Goal: Transaction & Acquisition: Purchase product/service

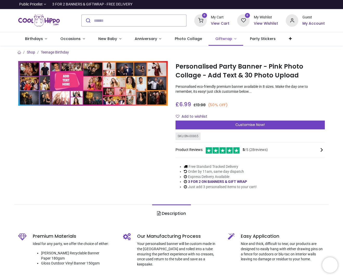
click at [220, 38] on span "Giftwrap" at bounding box center [223, 38] width 17 height 5
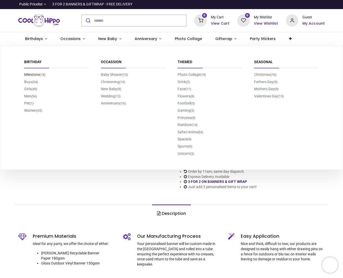
click at [33, 74] on link "Milestone (18)" at bounding box center [34, 75] width 21 height 4
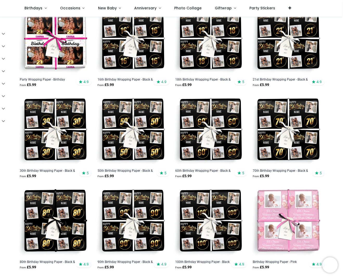
scroll to position [194, 0]
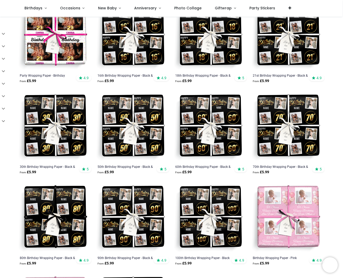
click at [78, 142] on img at bounding box center [55, 126] width 74 height 74
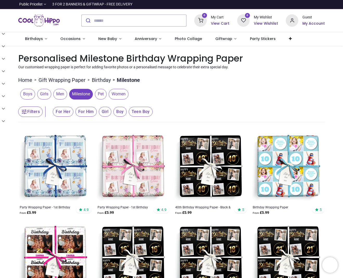
scroll to position [0, 0]
click at [252, 39] on span "Party Stickers" at bounding box center [263, 38] width 26 height 5
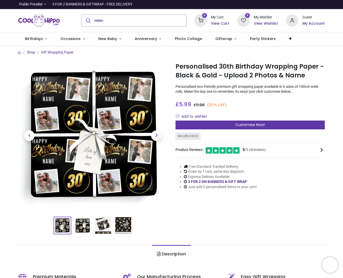
click at [265, 124] on div "Customise Now!" at bounding box center [249, 125] width 149 height 9
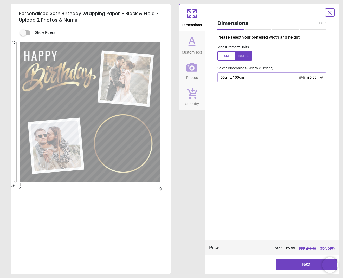
click at [253, 77] on div "50cm x 100cm £12 £5.99" at bounding box center [269, 77] width 99 height 4
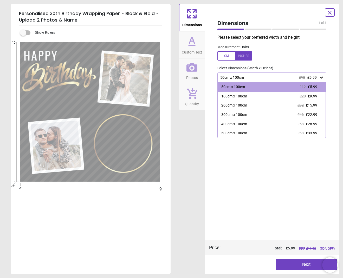
click at [253, 77] on div "50cm x 100cm £12 £5.99" at bounding box center [269, 77] width 99 height 4
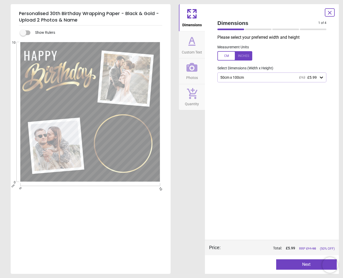
click at [280, 51] on div "Measurement Units" at bounding box center [271, 53] width 117 height 20
click at [334, 12] on div at bounding box center [330, 12] width 10 height 8
click at [331, 12] on icon at bounding box center [329, 13] width 6 height 6
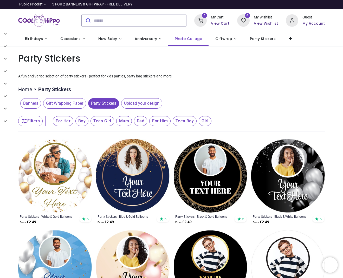
click at [189, 40] on span "Photo Collage" at bounding box center [188, 38] width 27 height 5
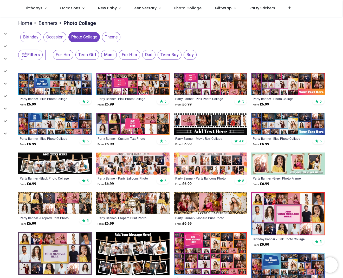
scroll to position [63, 0]
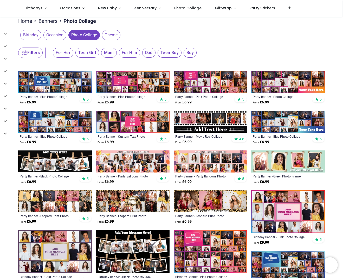
click at [30, 38] on span "Birthday" at bounding box center [30, 35] width 21 height 10
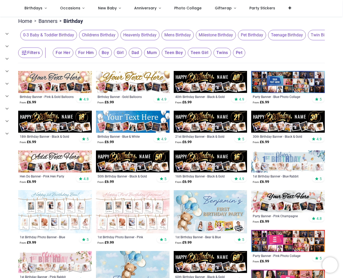
click at [221, 36] on span "Milestone Birthday" at bounding box center [216, 35] width 40 height 10
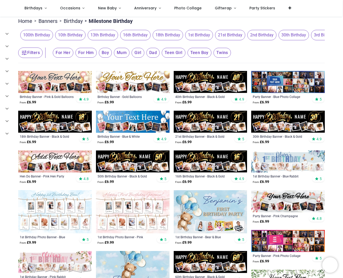
click at [294, 33] on span "30th Birthday" at bounding box center [293, 35] width 30 height 10
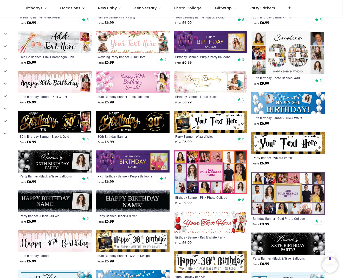
scroll to position [263, 0]
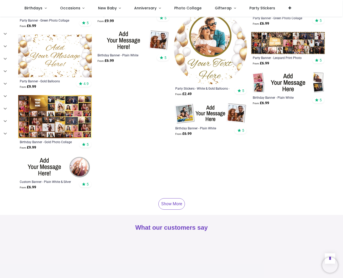
scroll to position [1082, 0]
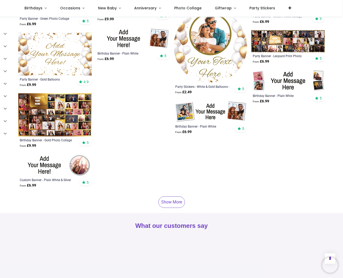
click at [51, 109] on img at bounding box center [55, 114] width 74 height 43
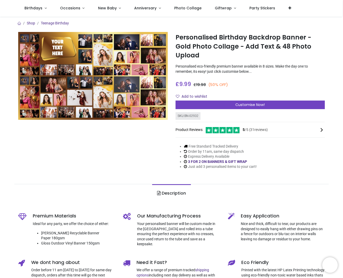
scroll to position [0, 0]
